Goal: Obtain resource: Obtain resource

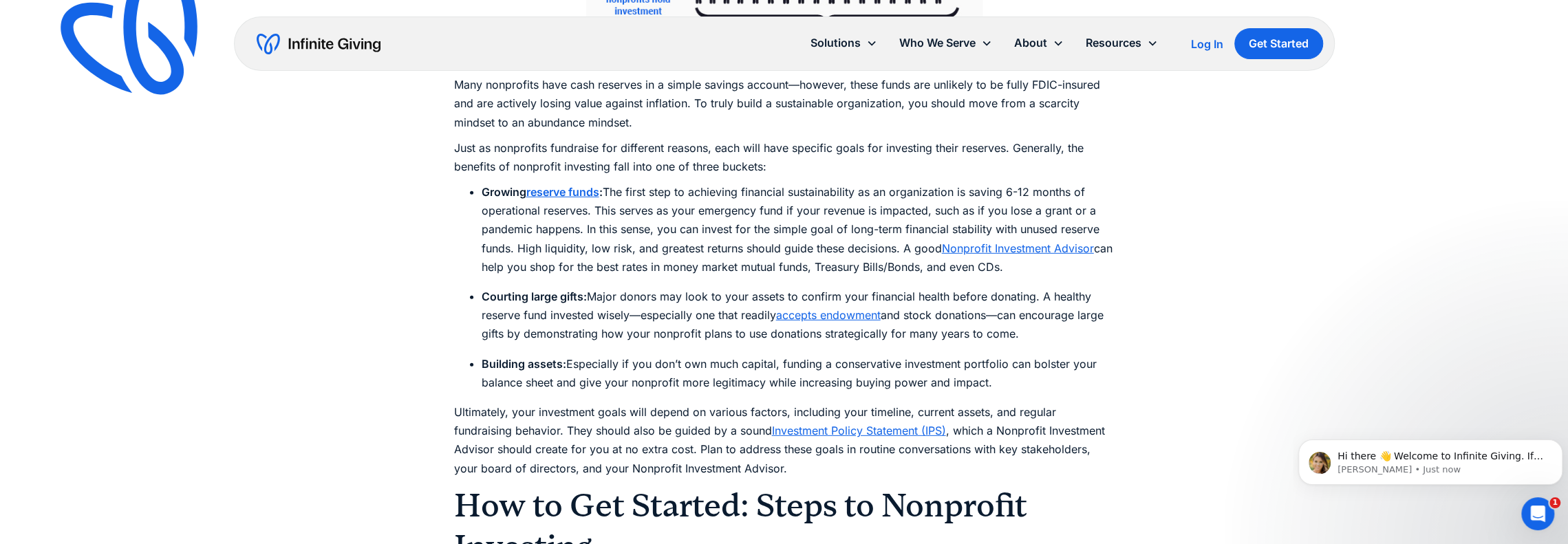
scroll to position [3466, 0]
click at [894, 423] on link "Investment Policy Statement (IPS)" at bounding box center [859, 429] width 174 height 13
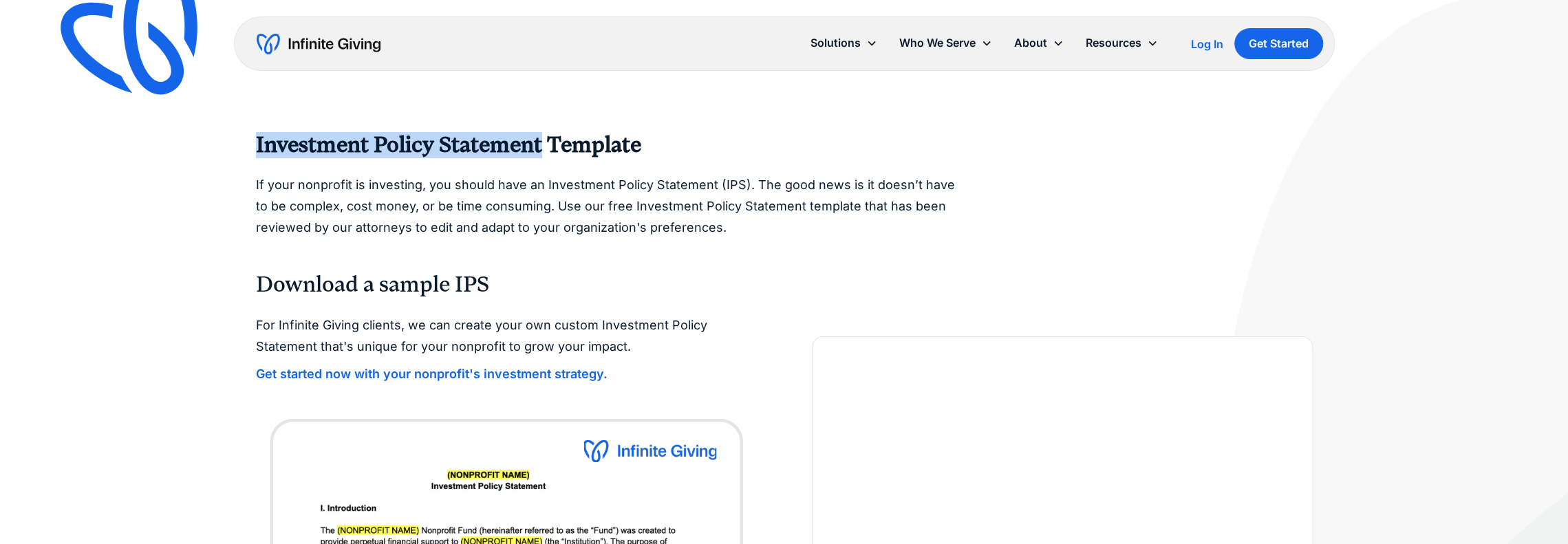
drag, startPoint x: 256, startPoint y: 146, endPoint x: 542, endPoint y: 149, distance: 286.0
click at [542, 149] on strong "Investment Policy Statement Template" at bounding box center [448, 145] width 385 height 25
copy strong "Investment Policy Statement"
